Goal: Transaction & Acquisition: Purchase product/service

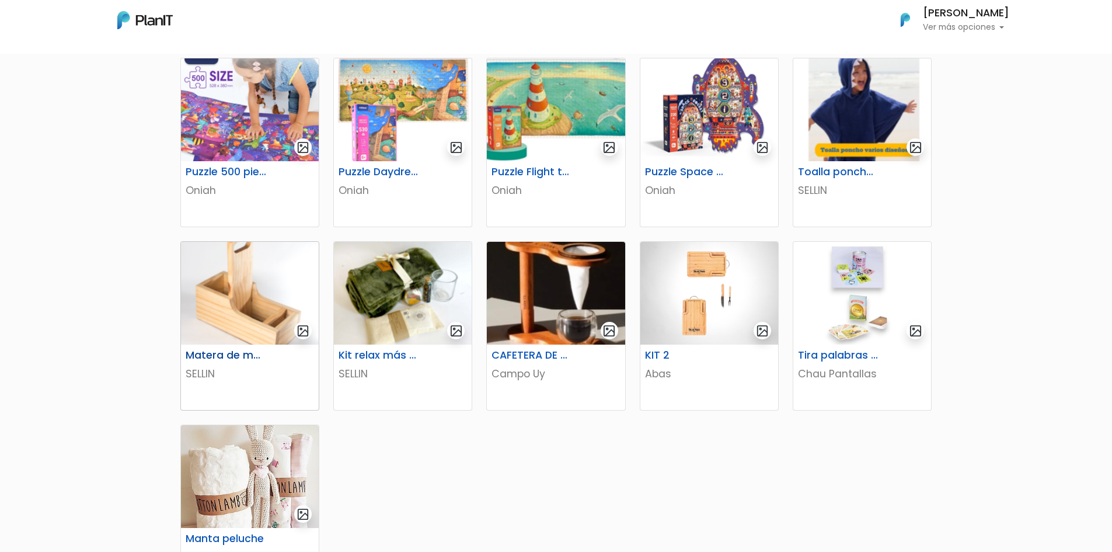
scroll to position [409, 0]
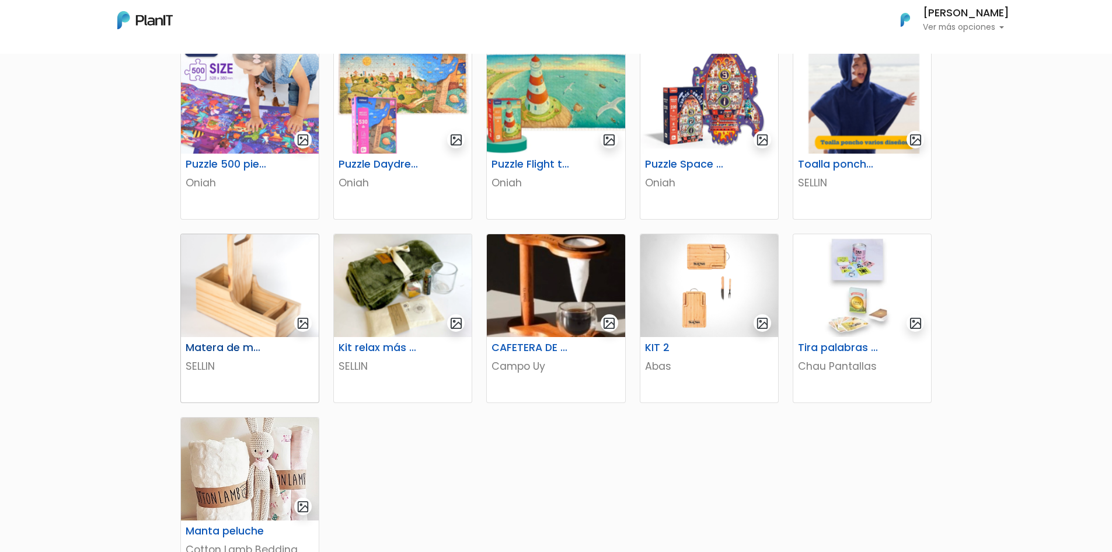
click at [258, 288] on img at bounding box center [250, 285] width 138 height 103
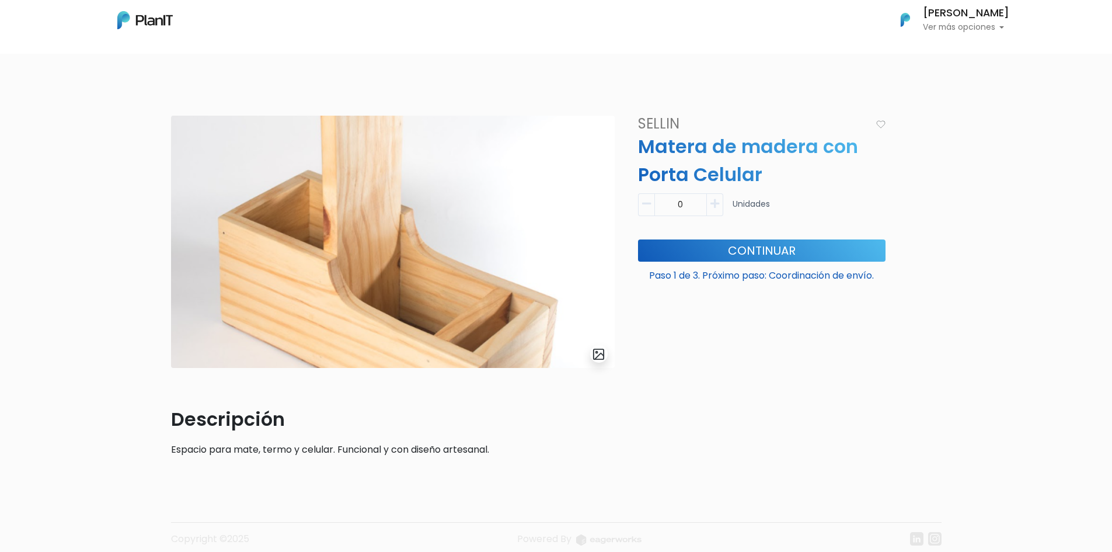
click at [716, 208] on icon "button" at bounding box center [715, 204] width 9 height 11
type input "1"
click at [733, 250] on button "Continuar" at bounding box center [762, 250] width 248 height 22
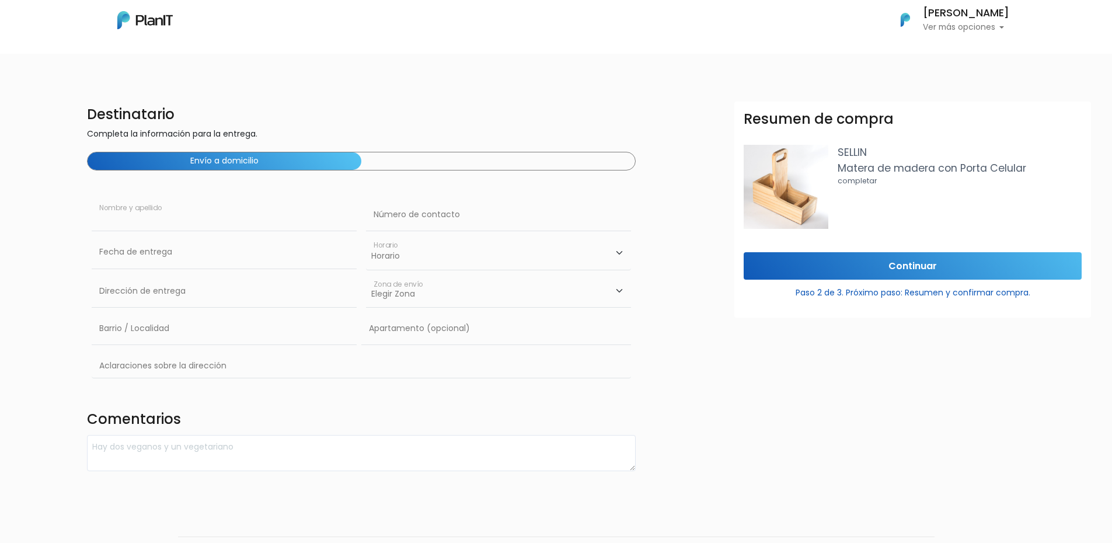
click at [214, 222] on input "text" at bounding box center [224, 215] width 265 height 33
type input "[PERSON_NAME]"
click at [391, 217] on input "text" at bounding box center [498, 215] width 265 height 33
type input "094522149"
click at [304, 276] on input "text" at bounding box center [224, 291] width 265 height 33
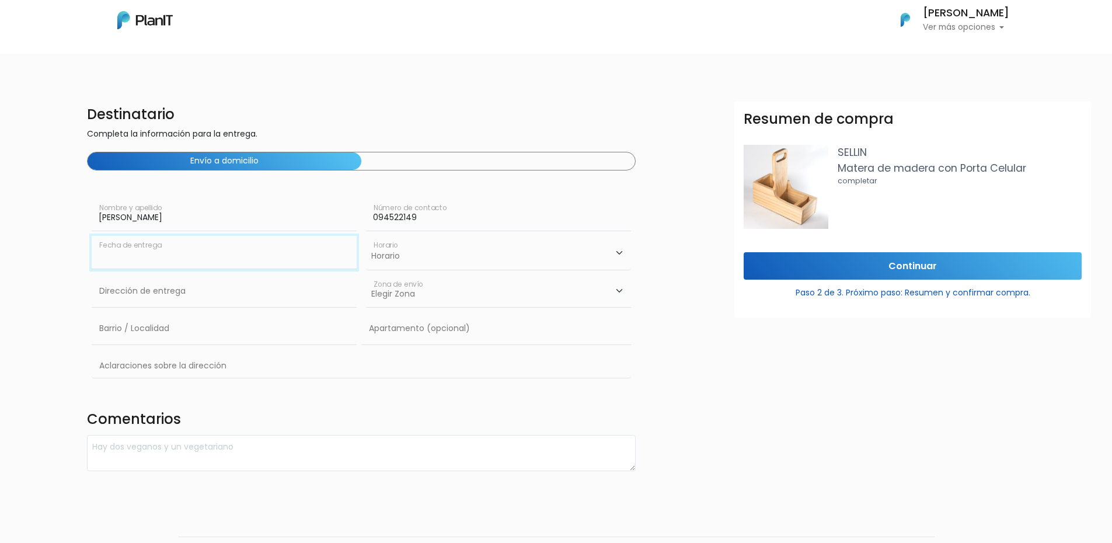
click at [265, 252] on input "text" at bounding box center [224, 252] width 265 height 33
click at [241, 249] on input "text" at bounding box center [224, 252] width 265 height 33
click at [441, 252] on select "Horario 08:00 - 10:00 10:00 - 12:00 14:00 - 16:00 16:00 - 18:00" at bounding box center [498, 253] width 265 height 34
click at [381, 431] on div "Destinatario Completa la información para la entrega. Envío a domicilio Fabián …" at bounding box center [362, 287] width 564 height 370
click at [923, 272] on input "Continuar" at bounding box center [913, 265] width 338 height 27
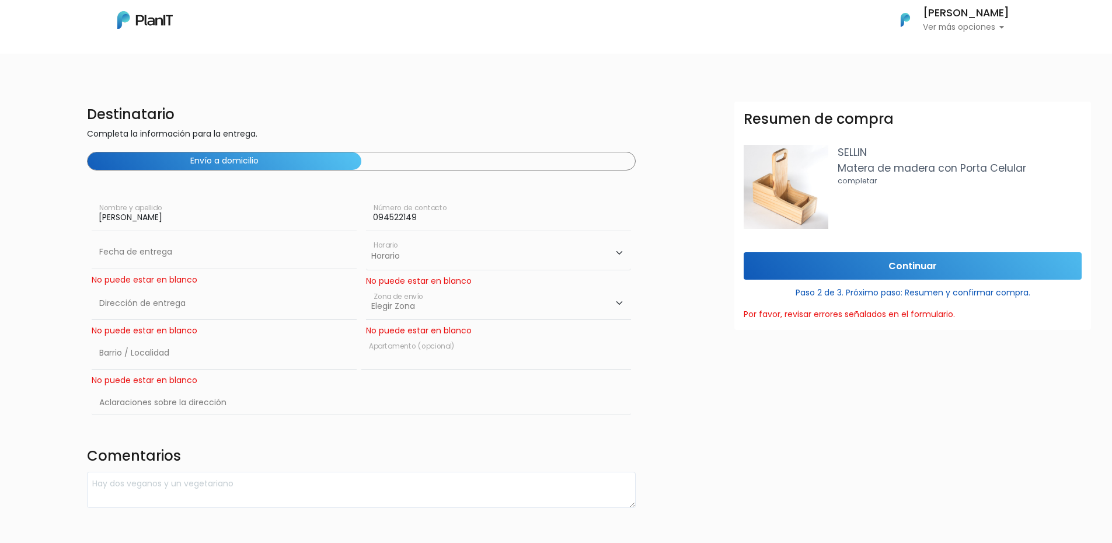
click at [397, 353] on input "text" at bounding box center [496, 353] width 270 height 33
click at [427, 293] on select "Elegir Zona Zona américa Oficina Montevideo" at bounding box center [498, 303] width 265 height 33
click at [366, 287] on select "Elegir Zona Zona américa Oficina Montevideo" at bounding box center [498, 303] width 265 height 33
click at [430, 300] on select "Elegir Zona Zona américa Oficina Montevideo" at bounding box center [498, 303] width 265 height 33
click at [366, 287] on select "Elegir Zona Zona américa Oficina Montevideo" at bounding box center [498, 303] width 265 height 33
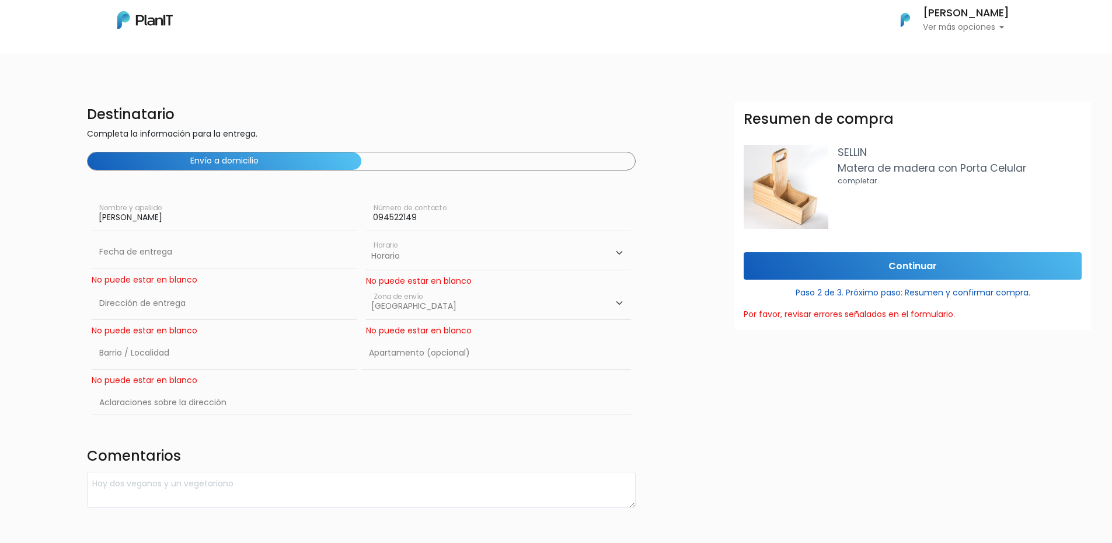
drag, startPoint x: 415, startPoint y: 304, endPoint x: 416, endPoint y: 317, distance: 13.0
click at [415, 304] on select "Elegir Zona Zona américa Oficina Montevideo" at bounding box center [498, 303] width 265 height 33
select select "10"
click at [366, 287] on select "Elegir Zona Zona américa Oficina Montevideo" at bounding box center [498, 303] width 265 height 33
click at [227, 315] on input "text" at bounding box center [224, 303] width 265 height 33
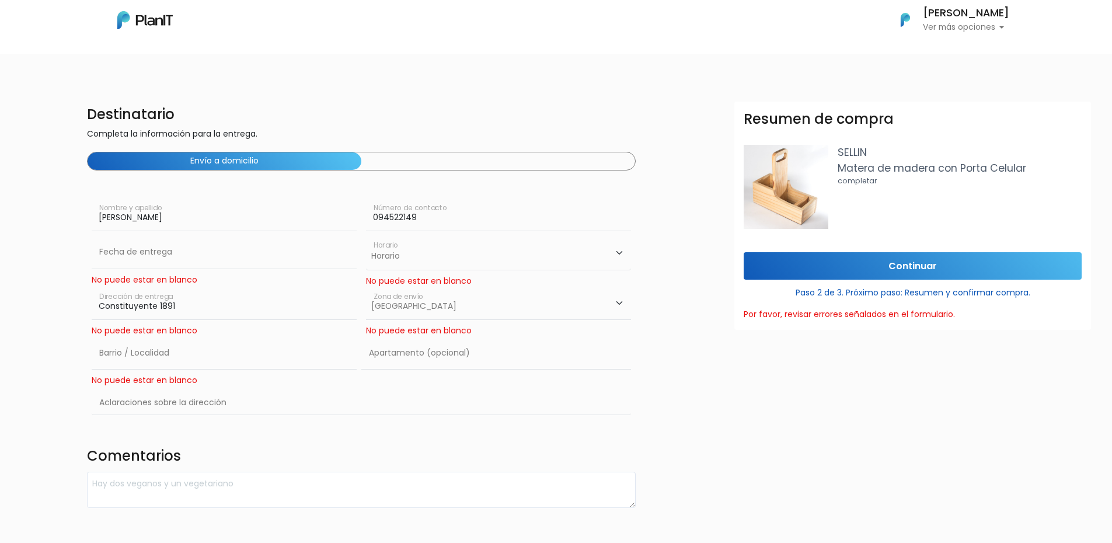
type input "Constituyente 1891"
click at [140, 361] on input "text" at bounding box center [224, 353] width 265 height 33
type input "Cordon"
click at [158, 405] on input "text" at bounding box center [362, 404] width 540 height 34
type input "w"
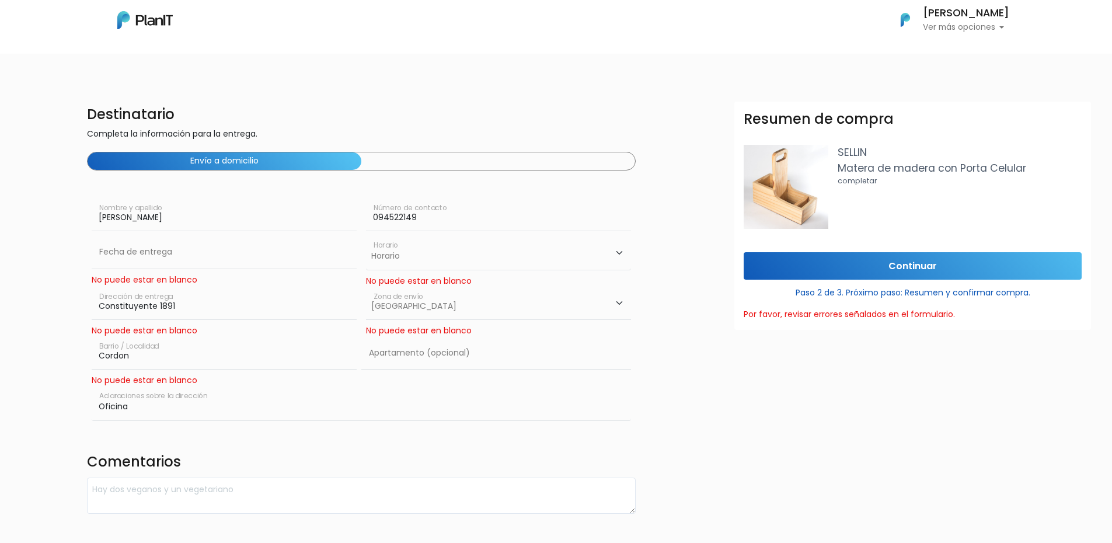
type input "Oficina"
click at [387, 357] on input "text" at bounding box center [496, 353] width 270 height 33
click at [903, 258] on input "Continuar" at bounding box center [913, 265] width 338 height 27
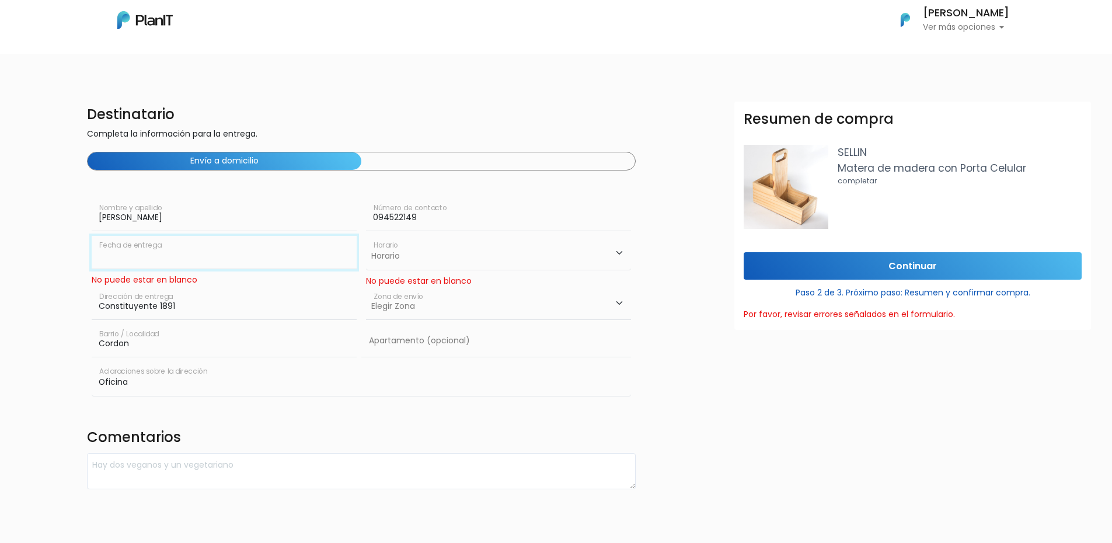
click at [176, 264] on input "text" at bounding box center [224, 252] width 265 height 33
click at [176, 350] on td "18" at bounding box center [174, 351] width 18 height 18
type input "18/09/2025"
click at [419, 301] on select "Elegir Zona Zona américa Oficina Montevideo" at bounding box center [498, 303] width 265 height 33
click at [434, 267] on select "Horario 08:00 - 10:00 10:00 - 12:00 14:00 - 16:00 16:00 - 18:00" at bounding box center [498, 253] width 265 height 34
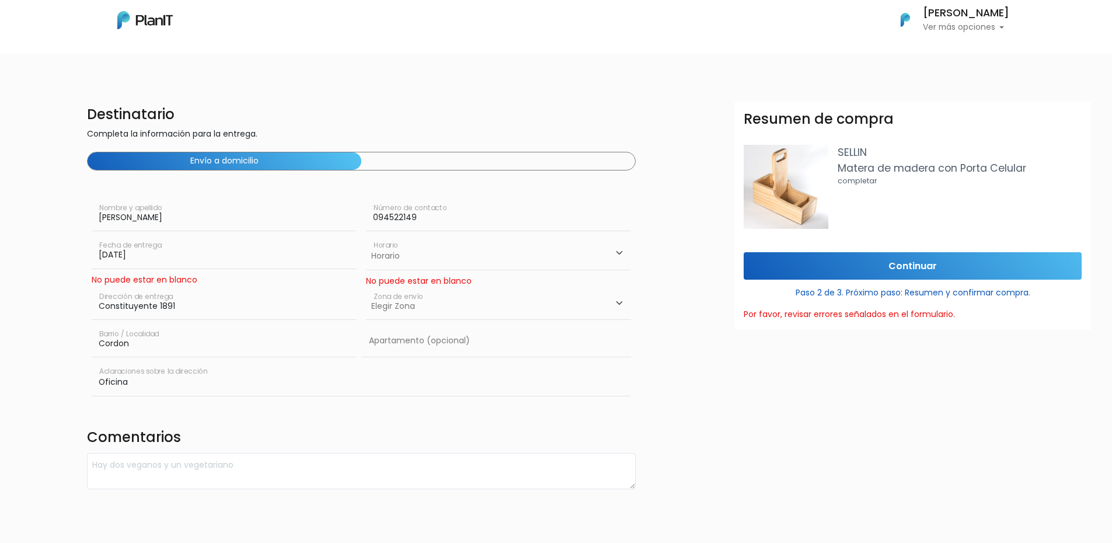
click at [441, 259] on select "Horario 08:00 - 10:00 10:00 - 12:00 14:00 - 16:00 16:00 - 18:00" at bounding box center [498, 253] width 265 height 34
select select "0"
click at [366, 236] on select "Horario 08:00 - 10:00 10:00 - 12:00 14:00 - 16:00 16:00 - 18:00" at bounding box center [498, 253] width 265 height 34
click at [823, 269] on input "Continuar" at bounding box center [913, 265] width 338 height 27
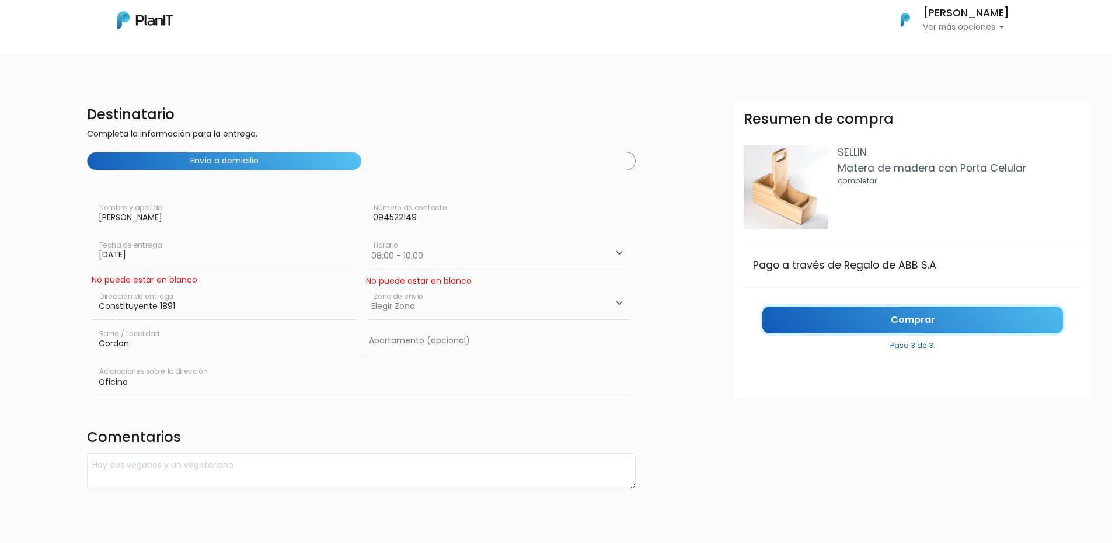
click at [930, 324] on link "Comprar" at bounding box center [913, 320] width 301 height 27
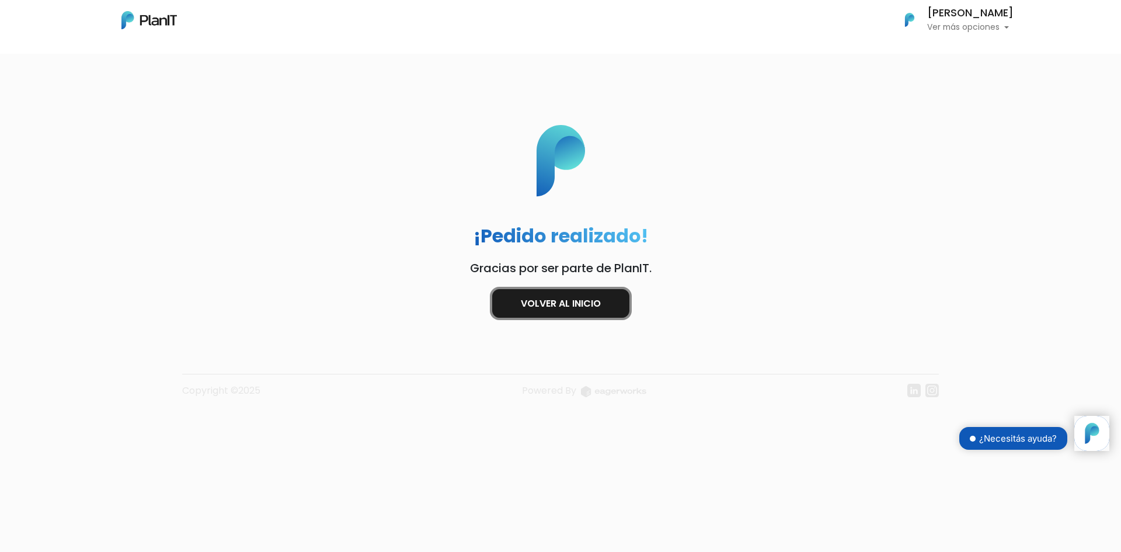
click at [599, 306] on link "Volver al inicio" at bounding box center [560, 303] width 137 height 29
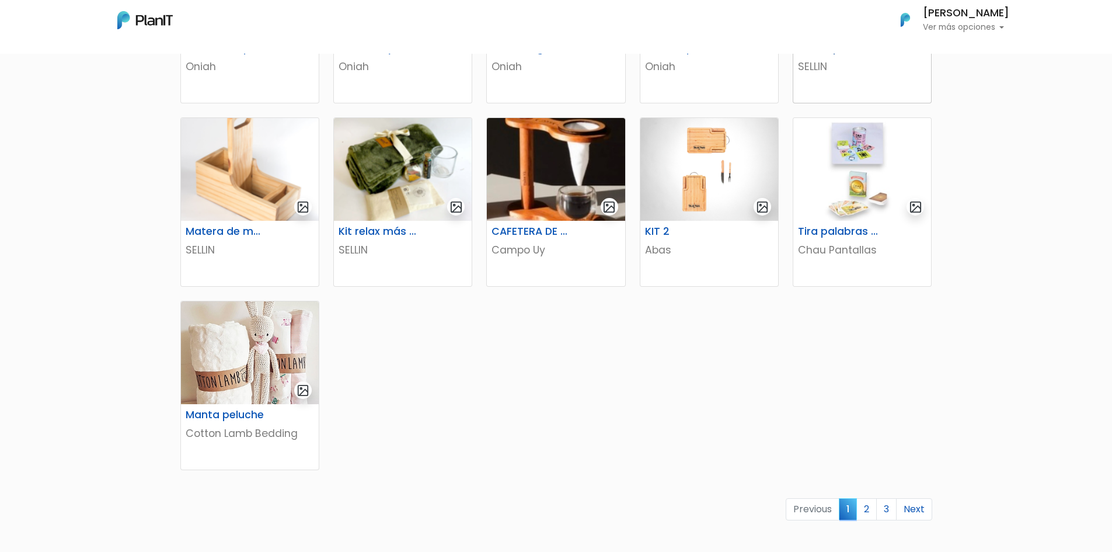
scroll to position [526, 0]
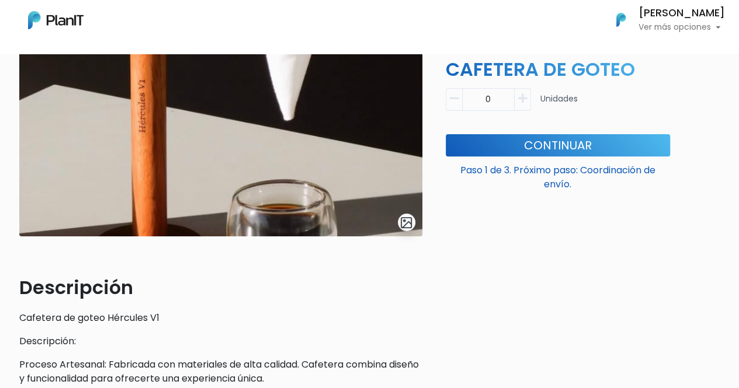
scroll to position [117, 0]
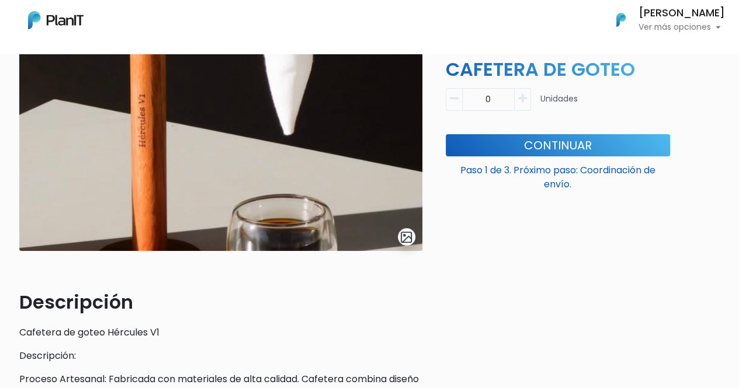
click at [320, 220] on img at bounding box center [220, 125] width 403 height 252
click at [411, 237] on img "submit" at bounding box center [405, 237] width 13 height 13
click at [411, 237] on div "slide 1 of 1 Descripción Cafetera de goteo Hércules V1 Descripción: Proceso Art…" at bounding box center [369, 291] width 701 height 640
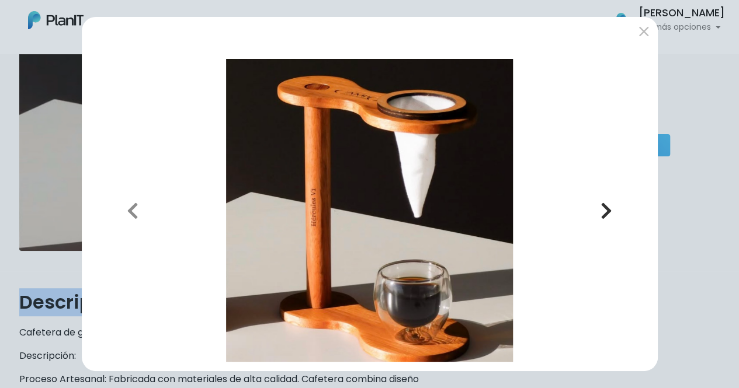
click at [599, 204] on button "Next" at bounding box center [606, 210] width 84 height 303
click at [605, 203] on icon "button" at bounding box center [606, 210] width 12 height 19
click at [128, 204] on icon "button" at bounding box center [133, 210] width 12 height 19
